Goal: Contribute content: Add original content to the website for others to see

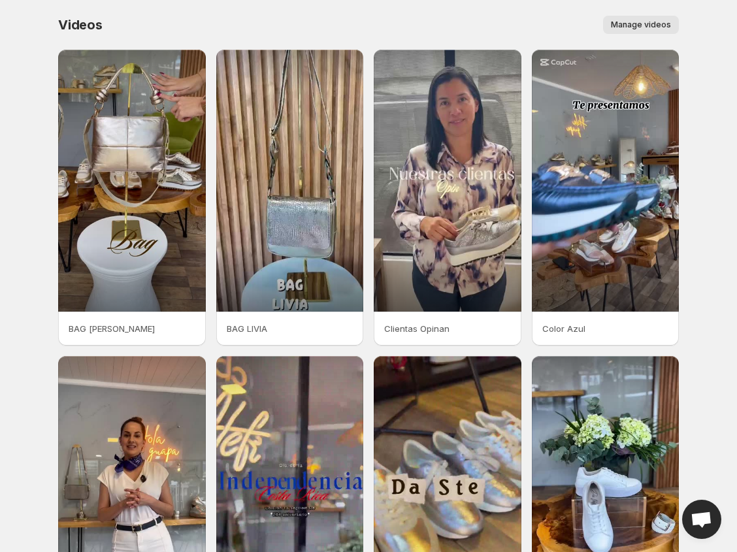
click at [663, 16] on button "Manage videos" at bounding box center [641, 25] width 76 height 18
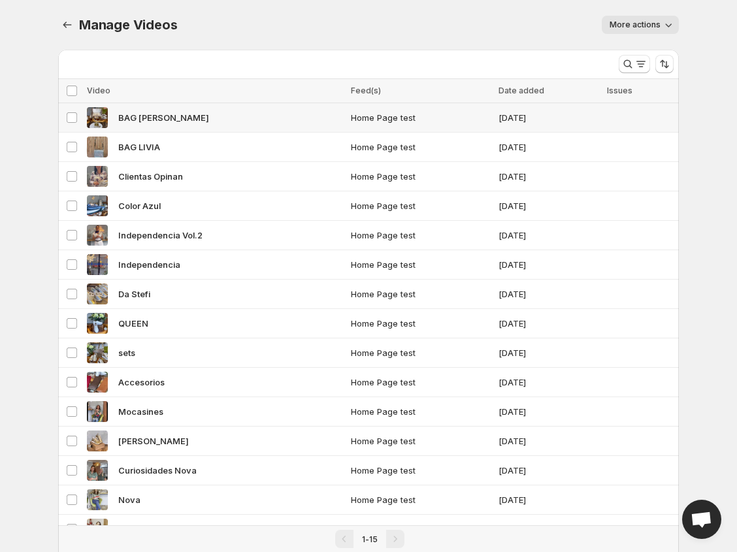
click at [364, 115] on span "Home Page test" at bounding box center [420, 117] width 139 height 13
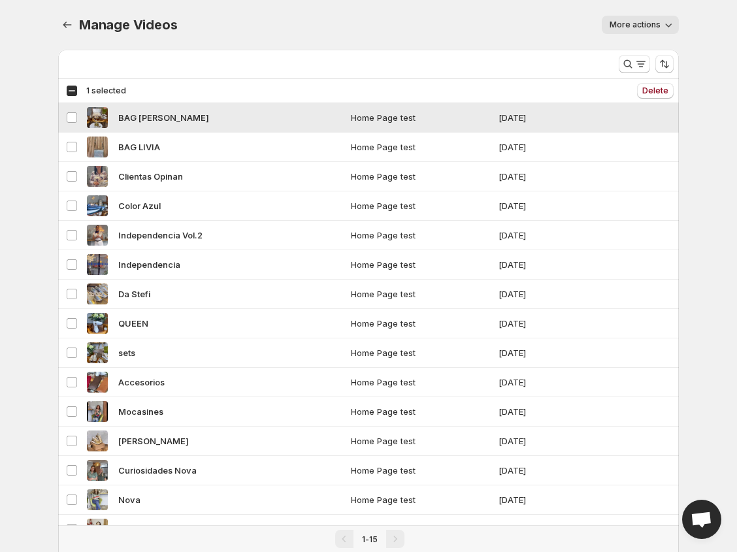
click at [363, 116] on span "Home Page test" at bounding box center [420, 117] width 139 height 13
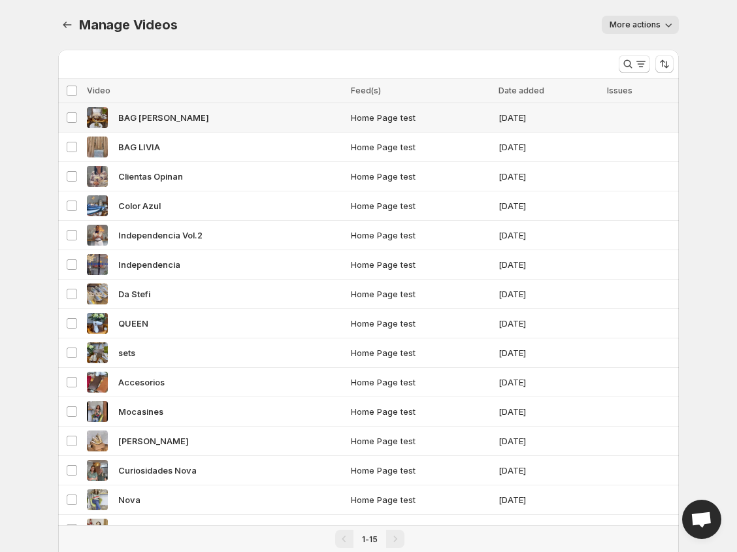
click at [274, 112] on div "BAG [PERSON_NAME]" at bounding box center [215, 117] width 256 height 21
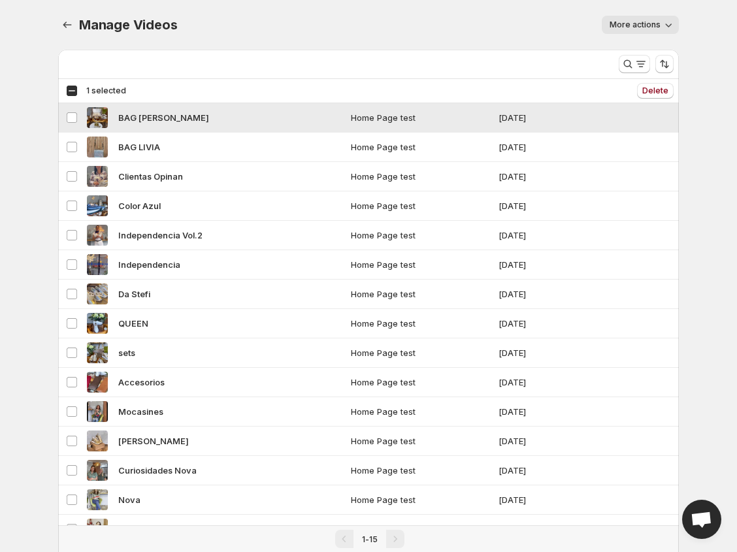
click at [272, 118] on div "BAG [PERSON_NAME]" at bounding box center [215, 117] width 256 height 21
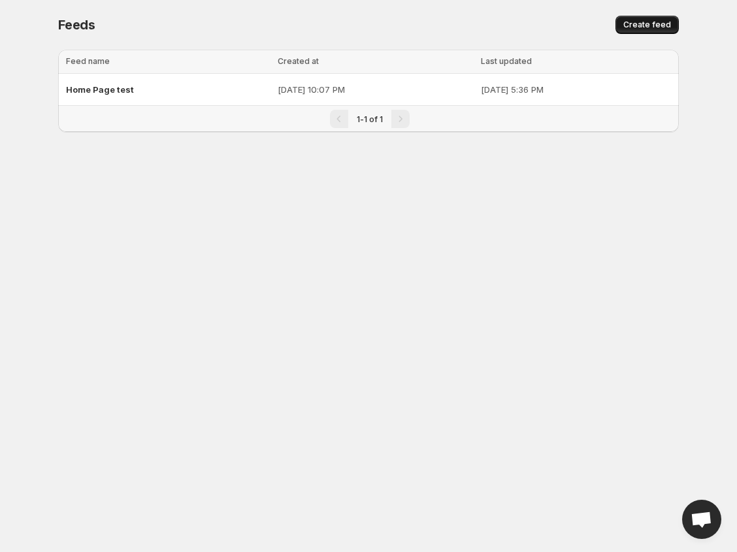
click at [648, 29] on span "Create feed" at bounding box center [647, 25] width 48 height 10
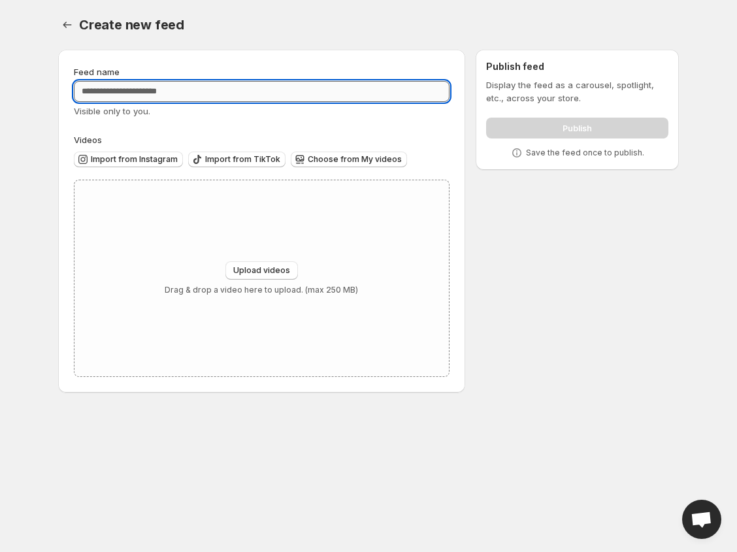
click at [133, 95] on input "Feed name" at bounding box center [262, 91] width 376 height 21
type input "********"
click at [273, 265] on button "Upload videos" at bounding box center [261, 270] width 73 height 18
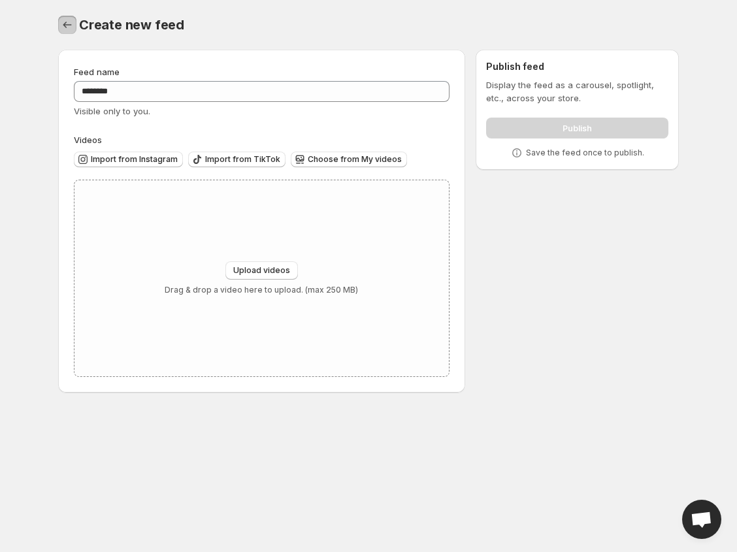
click at [65, 28] on icon "Settings" at bounding box center [67, 24] width 13 height 13
